Goal: Task Accomplishment & Management: Use online tool/utility

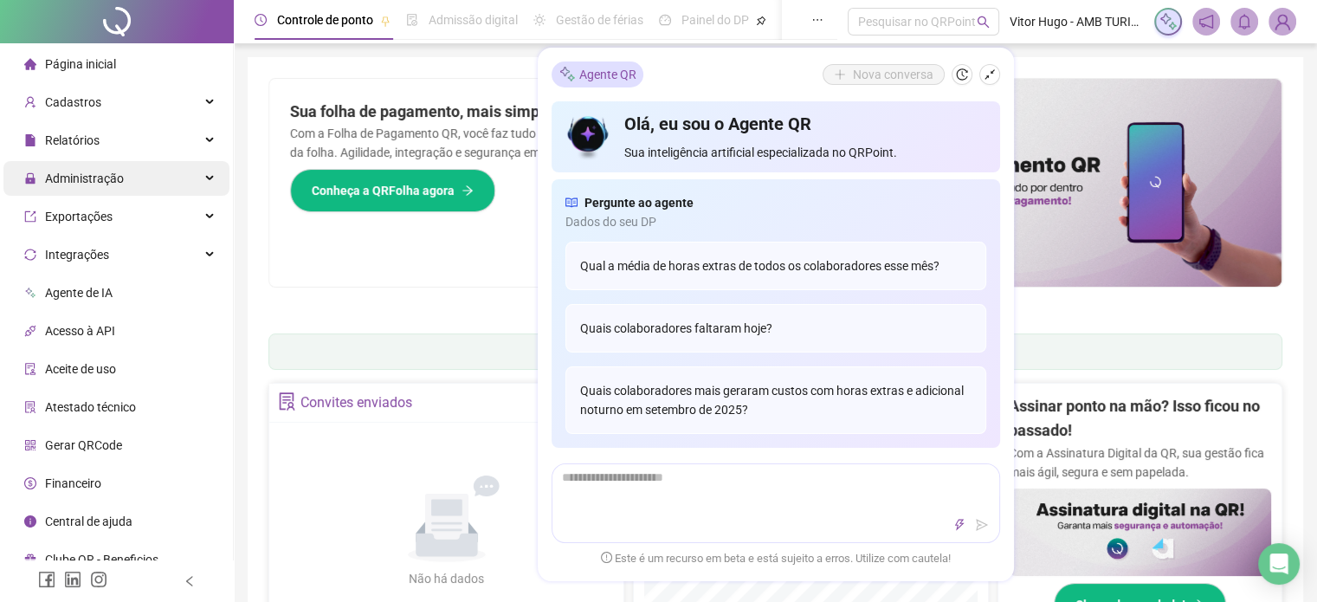
click at [210, 180] on div "Administração" at bounding box center [116, 178] width 226 height 35
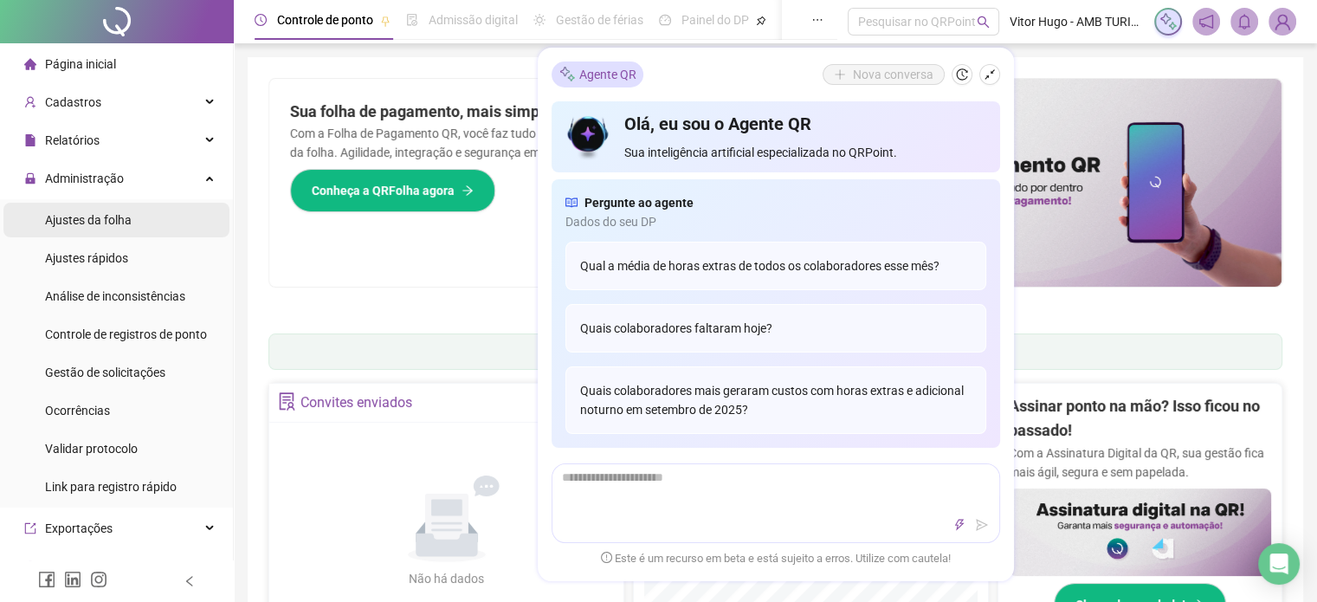
click at [145, 212] on li "Ajustes da folha" at bounding box center [116, 220] width 226 height 35
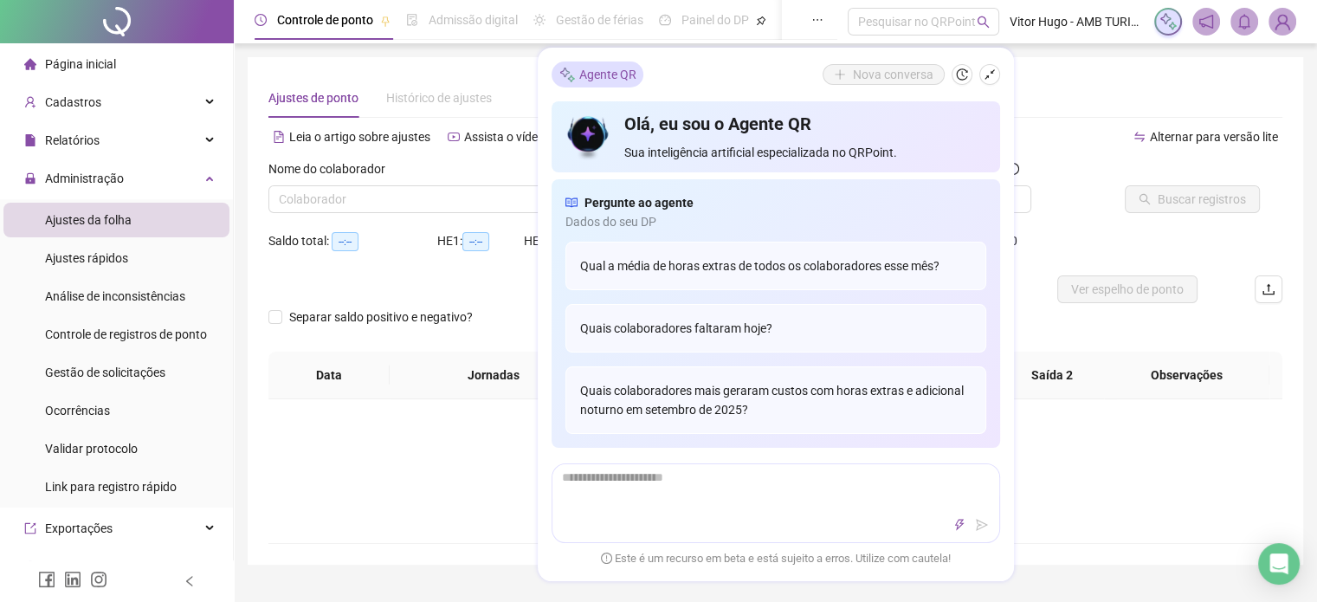
type input "**********"
click at [989, 80] on icon "shrink" at bounding box center [990, 74] width 12 height 12
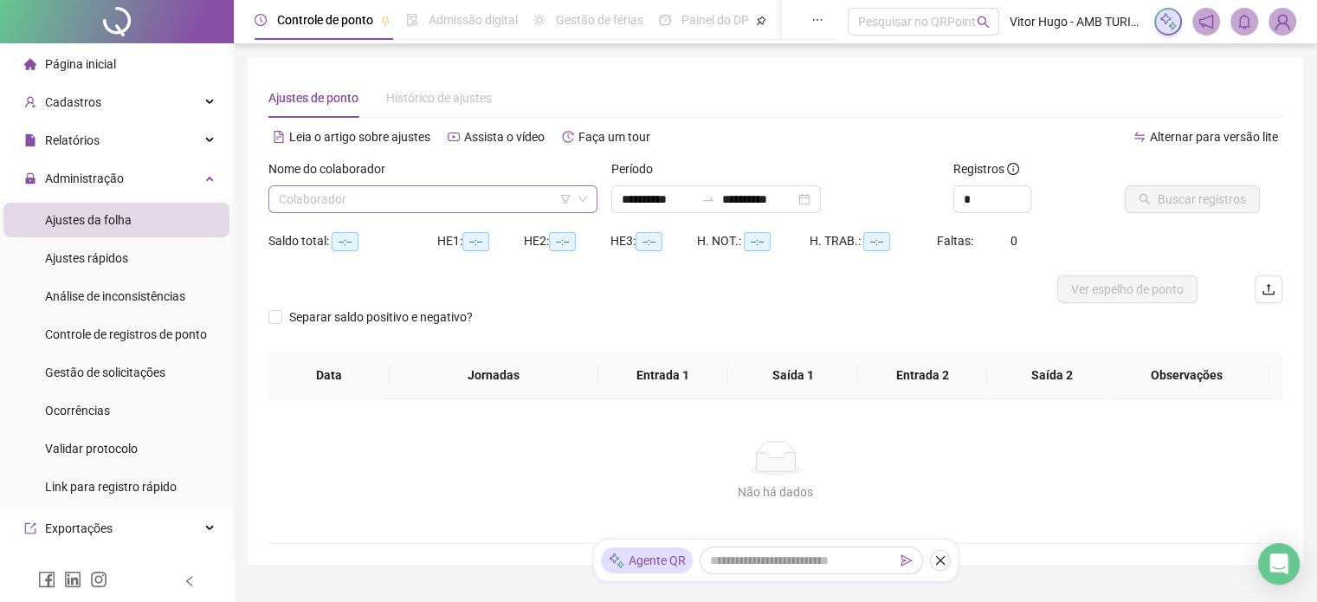
click at [415, 203] on input "search" at bounding box center [425, 199] width 293 height 26
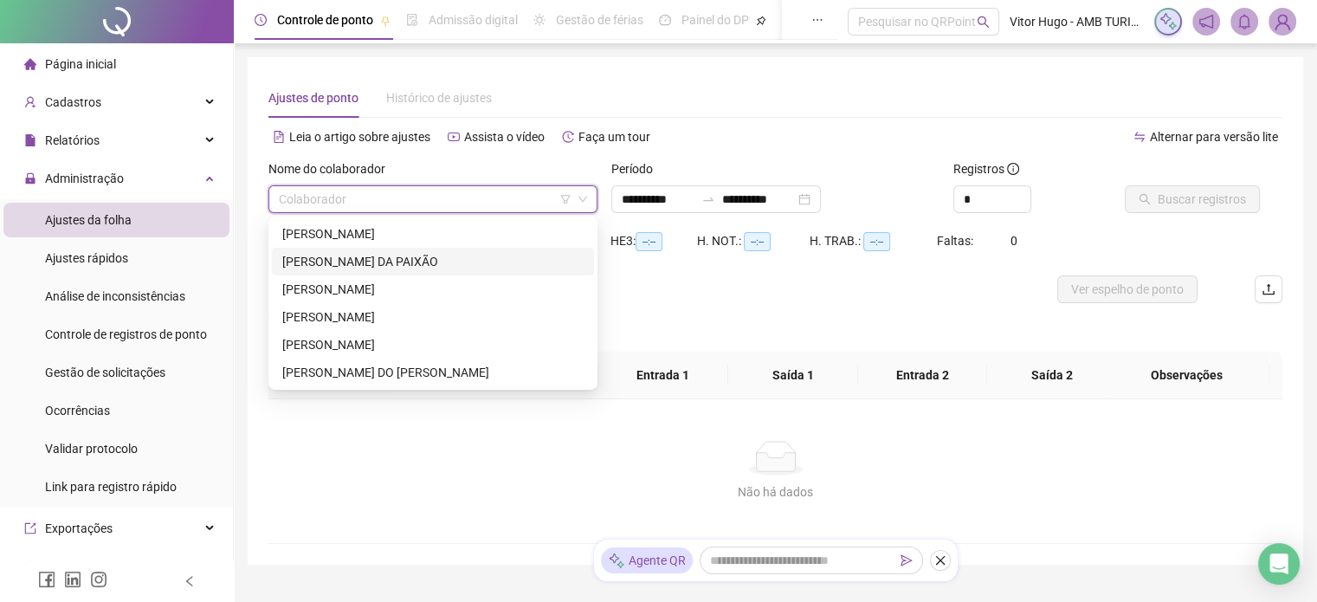
click at [380, 257] on div "[PERSON_NAME] DA PAIXÃO" at bounding box center [432, 261] width 301 height 19
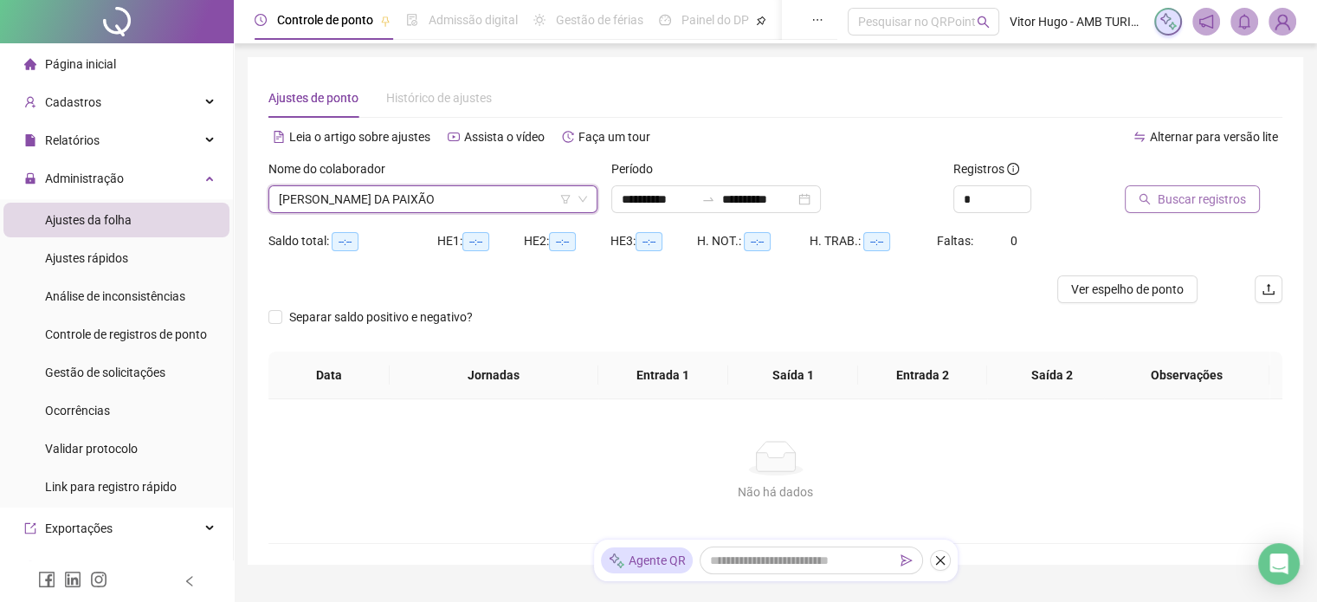
click at [1164, 197] on span "Buscar registros" at bounding box center [1202, 199] width 88 height 19
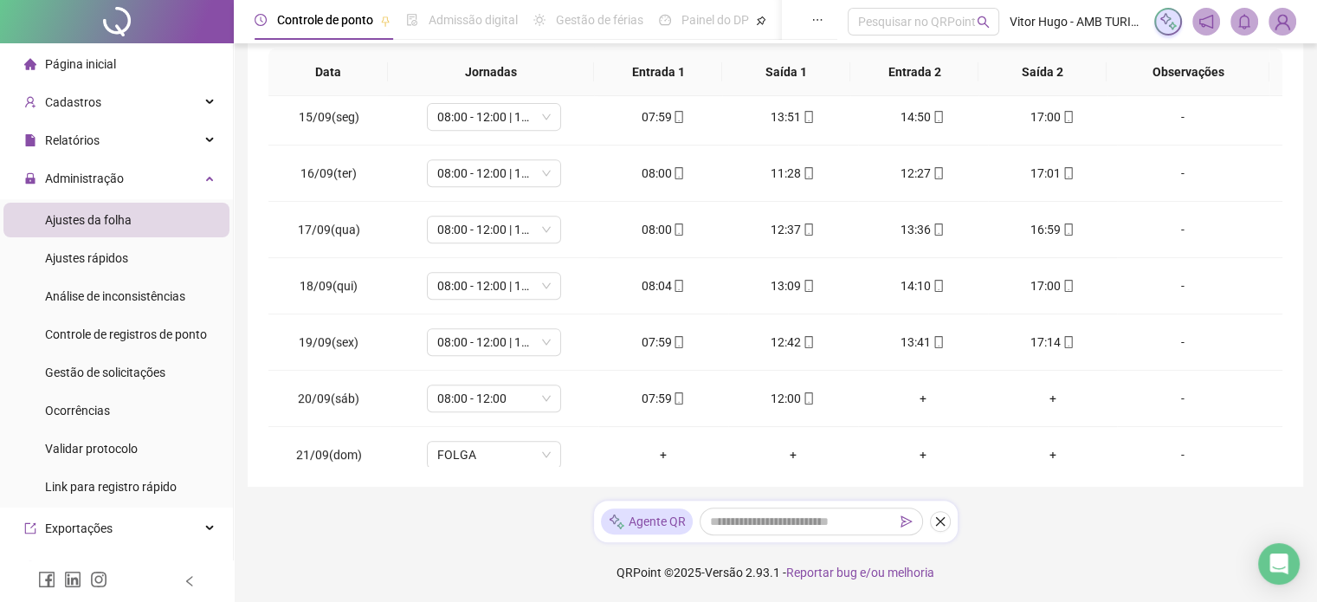
scroll to position [808, 0]
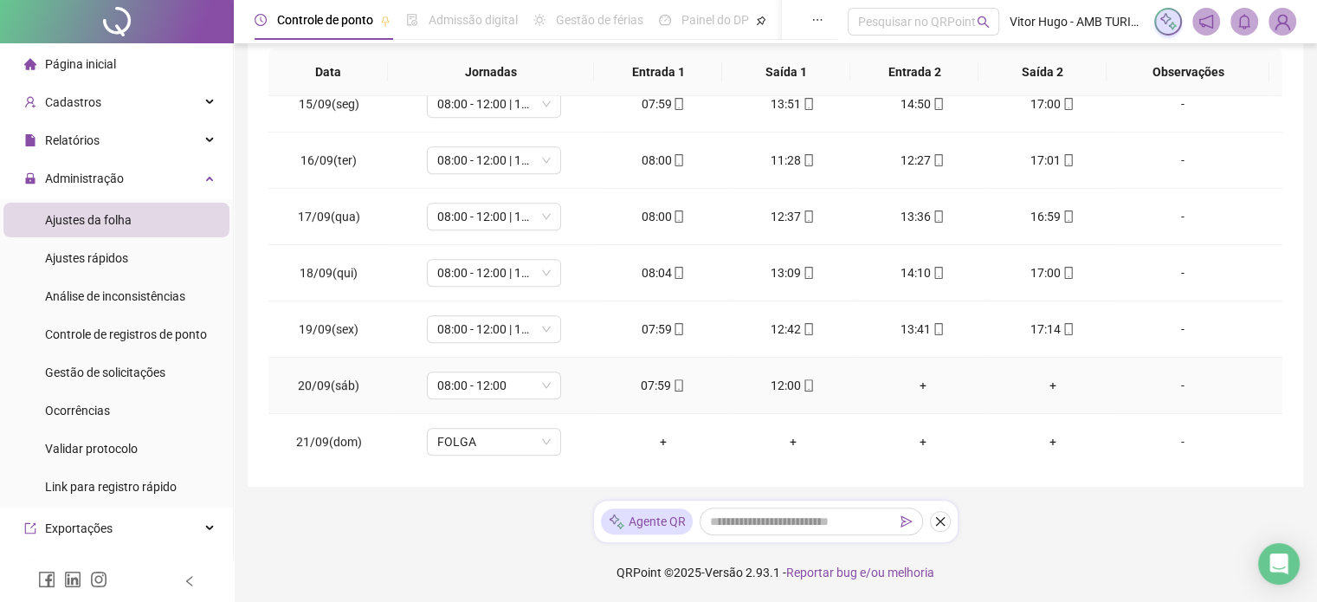
click at [658, 384] on div "07:59" at bounding box center [663, 385] width 102 height 19
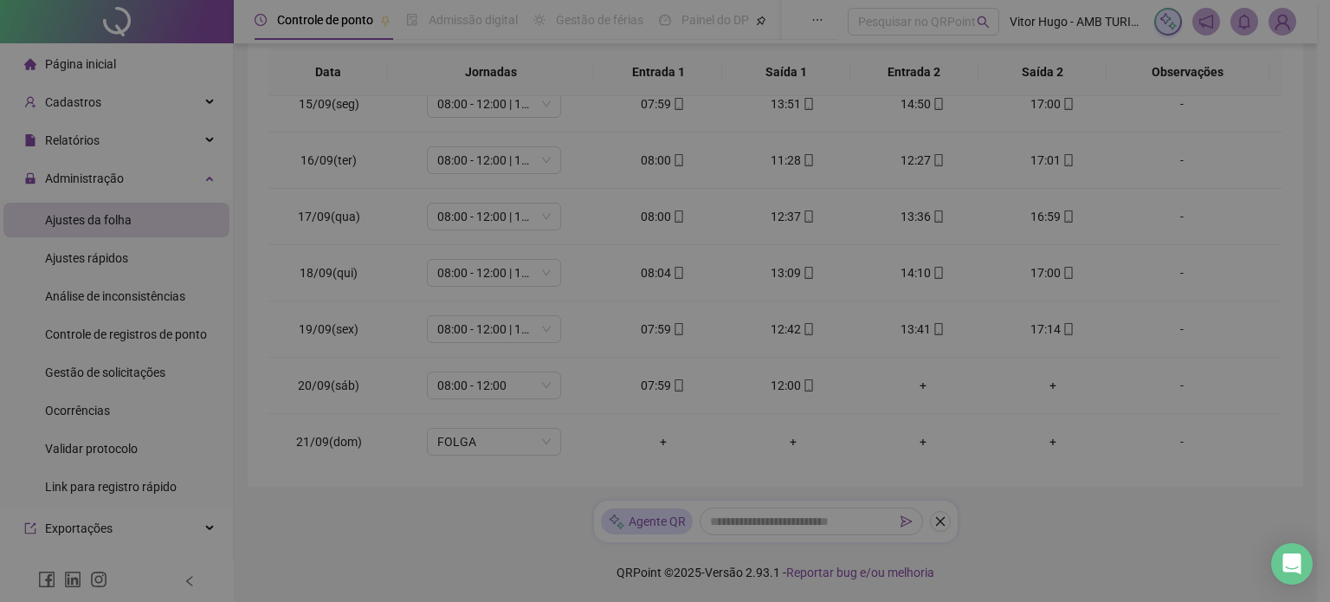
type input "**********"
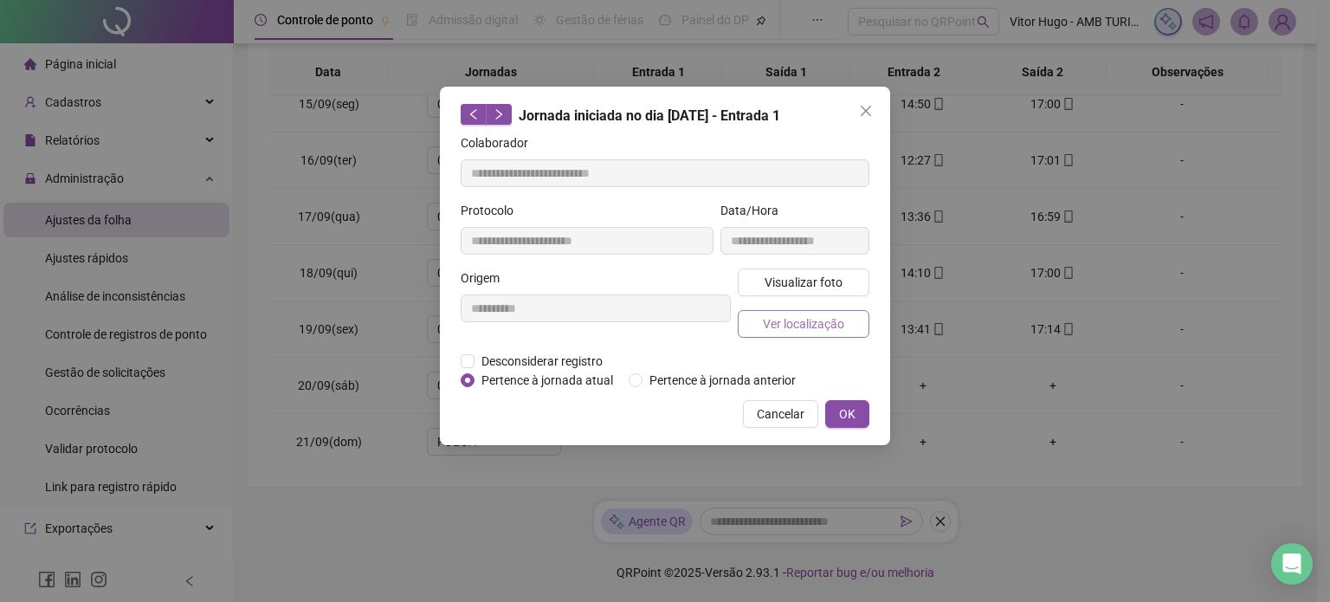
click at [806, 320] on span "Ver localização" at bounding box center [803, 323] width 81 height 19
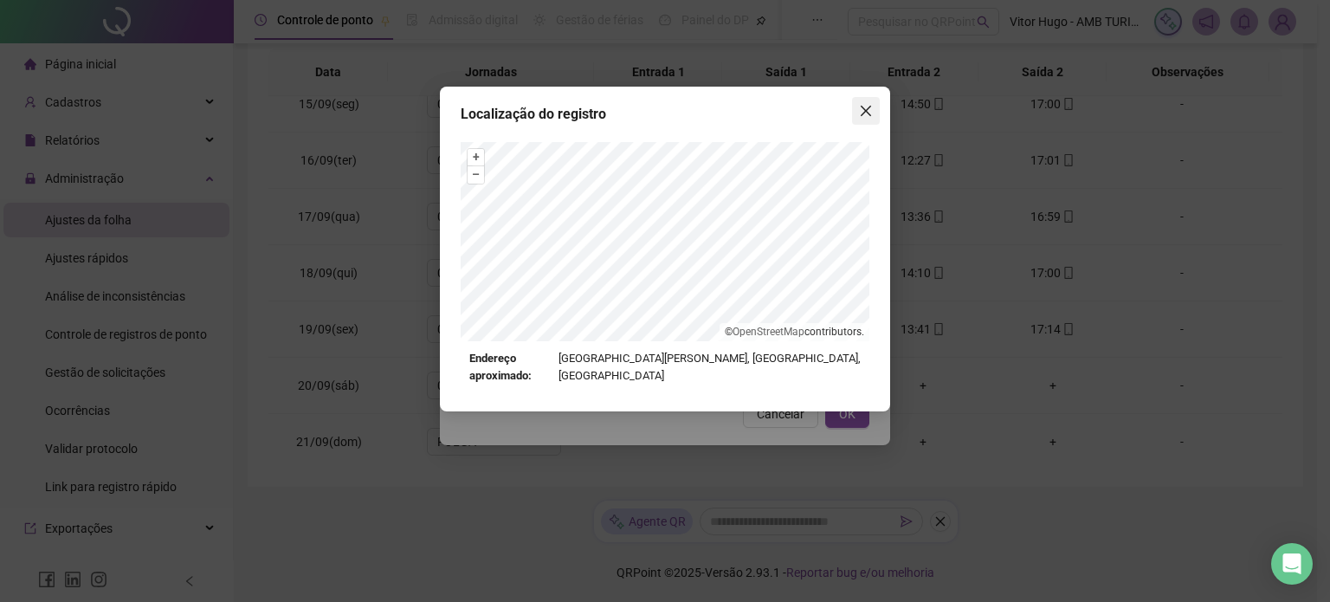
click at [874, 114] on span "Close" at bounding box center [866, 111] width 28 height 14
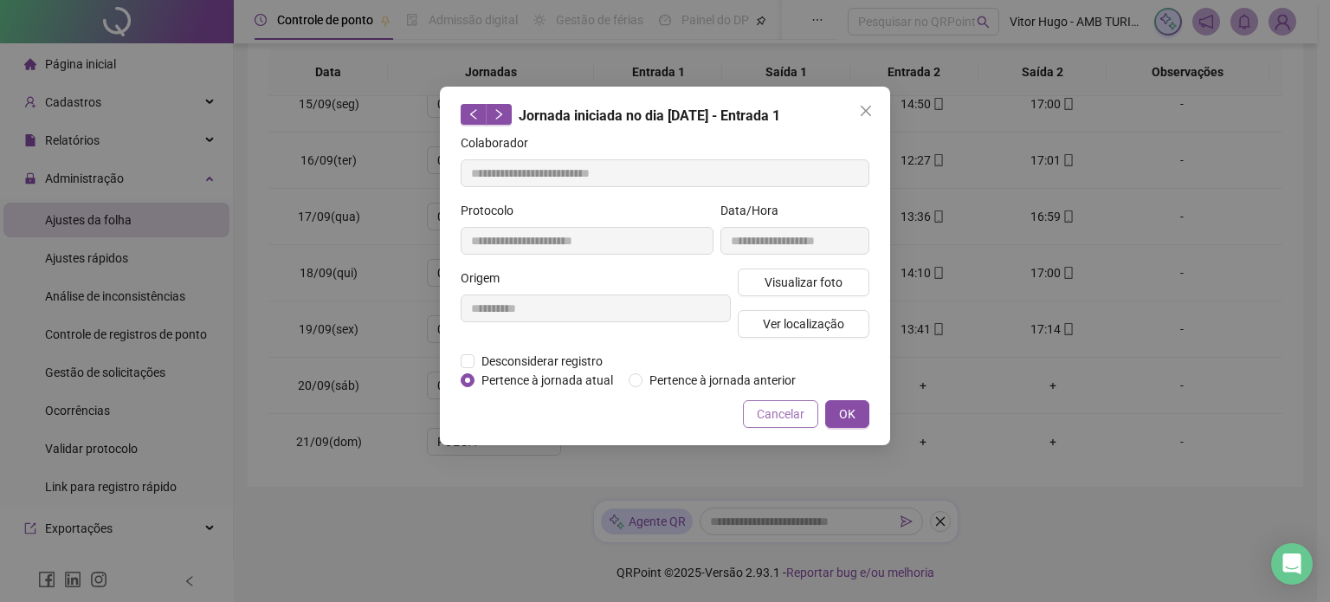
click at [802, 411] on span "Cancelar" at bounding box center [781, 413] width 48 height 19
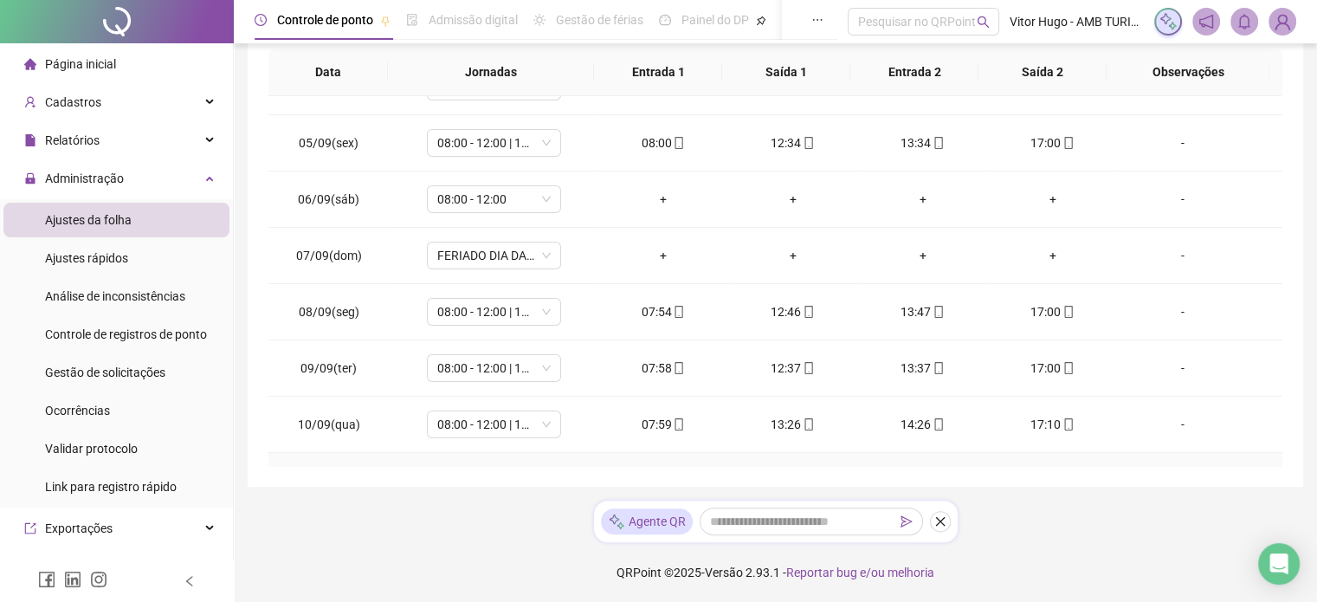
scroll to position [115, 0]
